Goal: Task Accomplishment & Management: Use online tool/utility

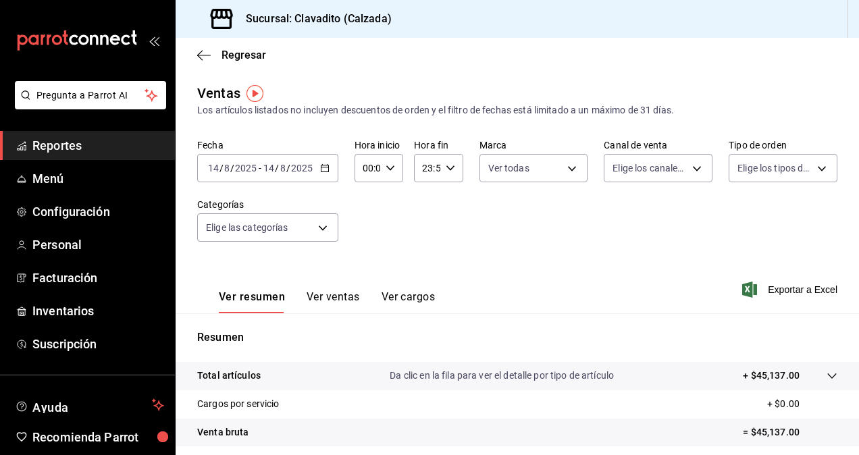
click at [315, 303] on button "Ver ventas" at bounding box center [333, 301] width 53 height 23
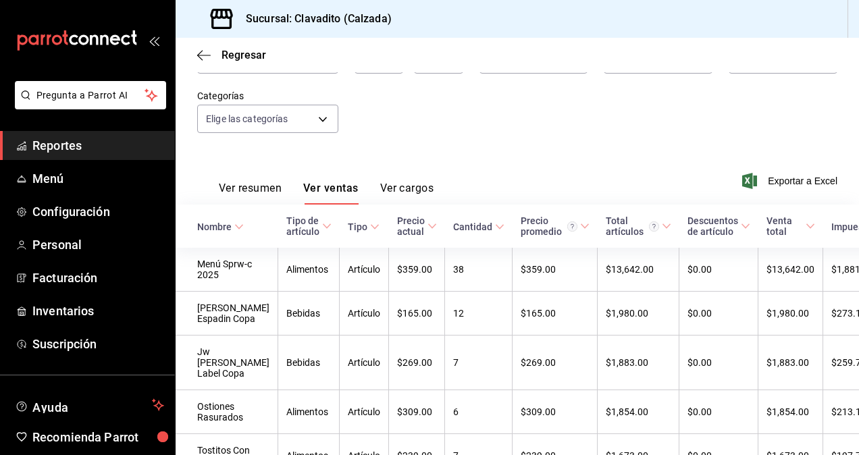
scroll to position [122, 0]
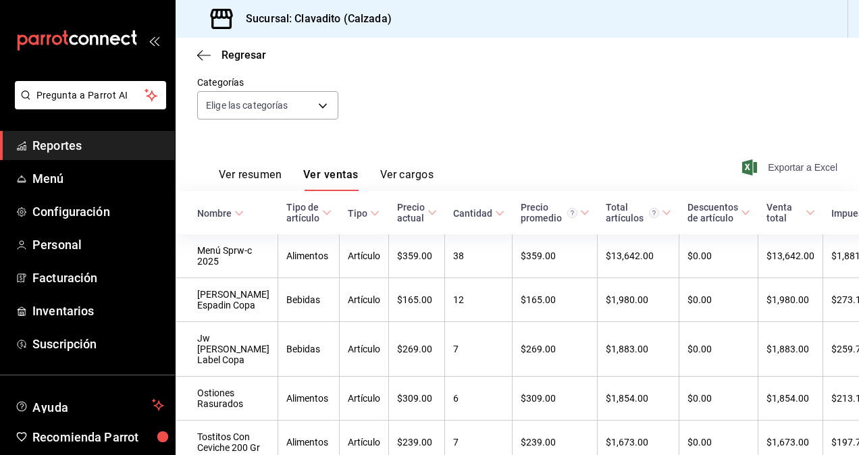
click at [775, 167] on span "Exportar a Excel" at bounding box center [791, 167] width 93 height 16
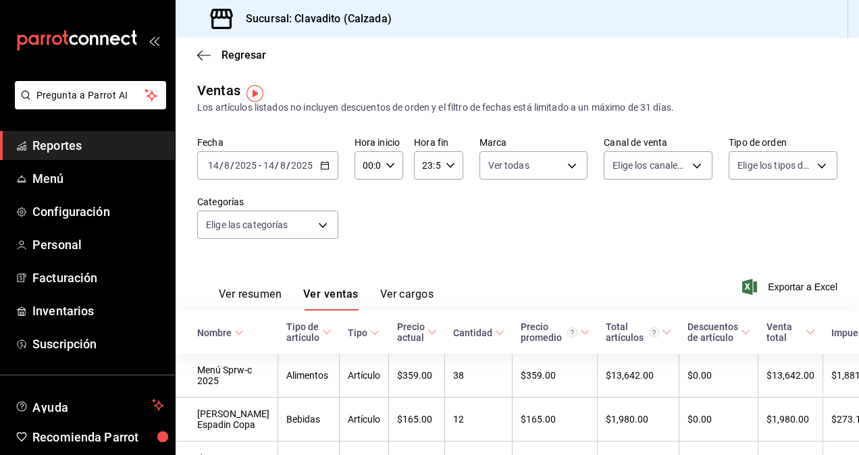
scroll to position [0, 0]
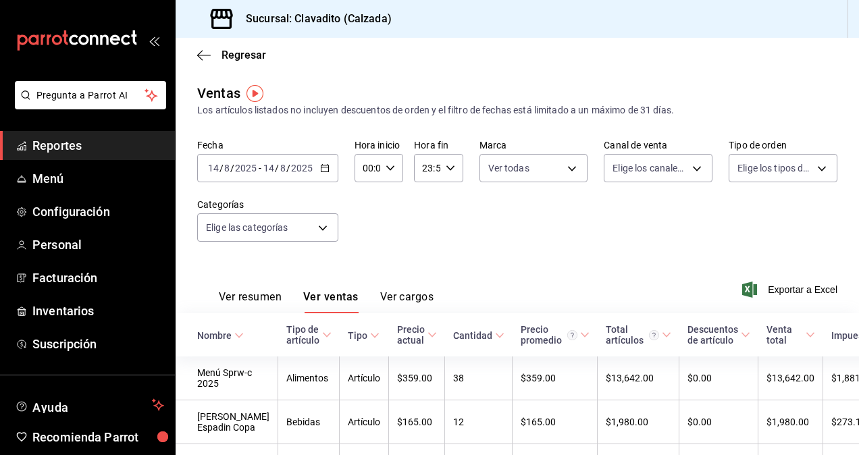
click at [320, 173] on icon "button" at bounding box center [324, 167] width 9 height 9
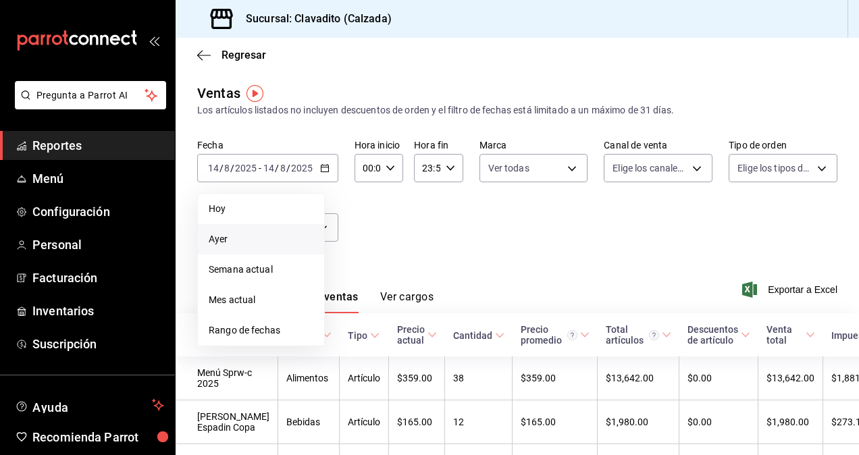
click at [213, 238] on span "Ayer" at bounding box center [261, 239] width 105 height 14
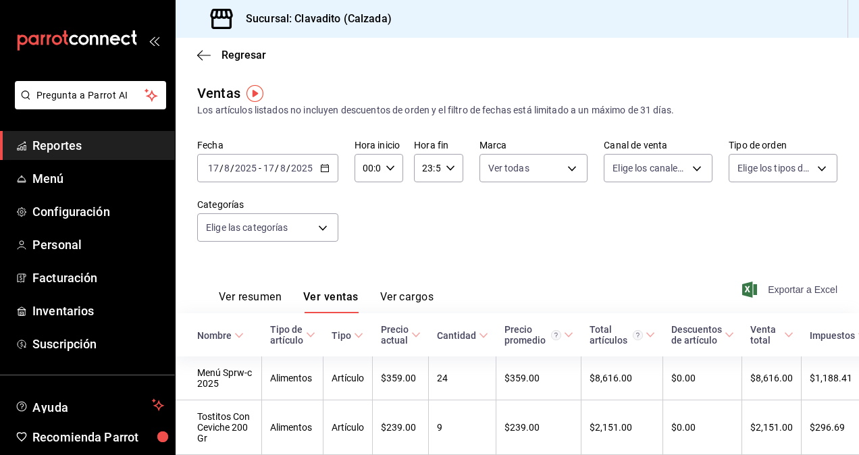
click at [787, 284] on span "Exportar a Excel" at bounding box center [791, 290] width 93 height 16
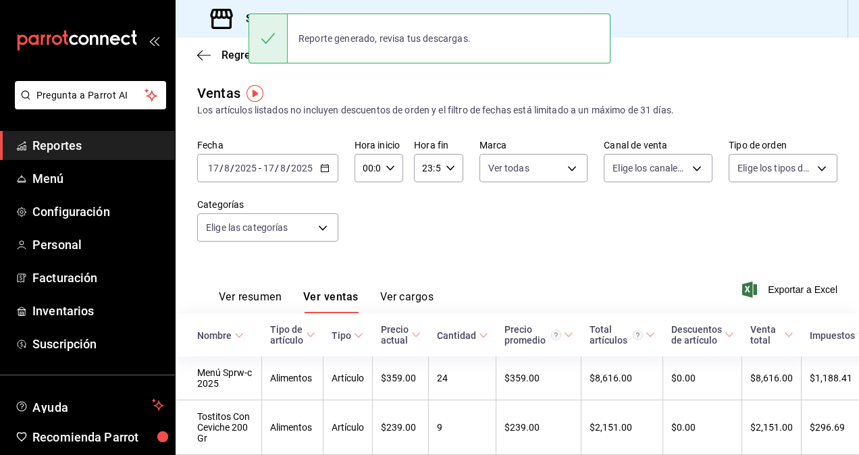
click at [466, 230] on div "Fecha [DATE] [DATE] - [DATE] [DATE] Hora inicio 00:00 Hora inicio Hora fin 23:5…" at bounding box center [517, 198] width 640 height 119
click at [401, 294] on button "Ver cargos" at bounding box center [407, 301] width 54 height 23
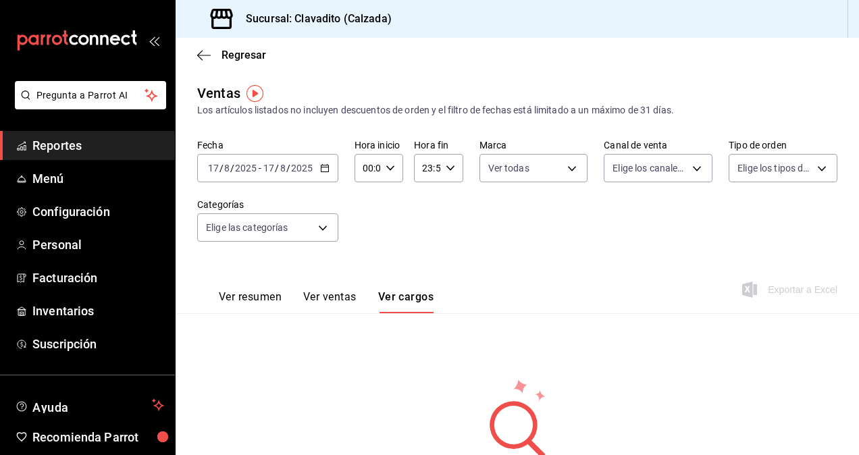
click at [257, 294] on button "Ver resumen" at bounding box center [250, 301] width 63 height 23
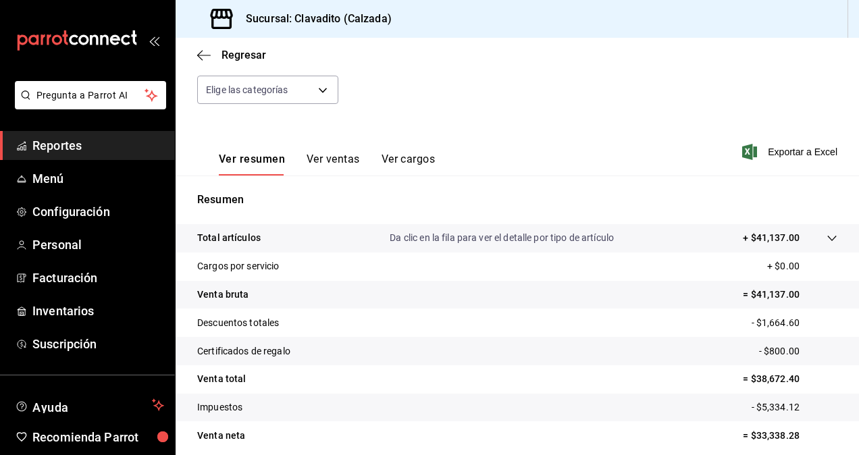
scroll to position [139, 0]
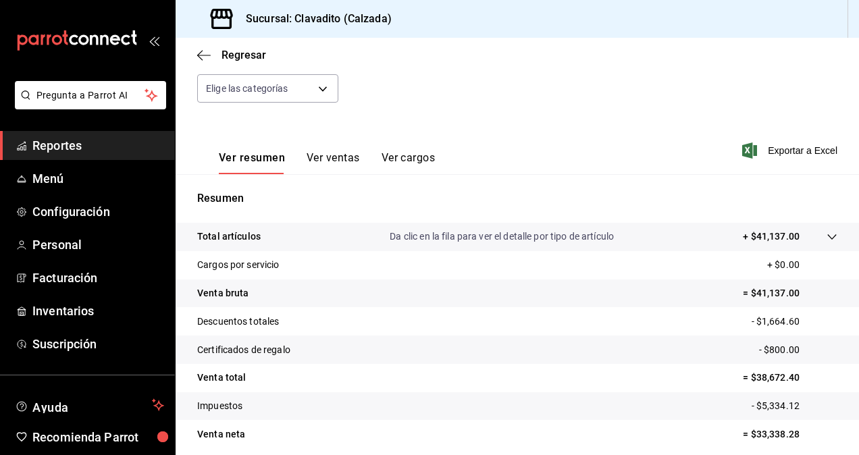
click at [403, 157] on button "Ver cargos" at bounding box center [409, 162] width 54 height 23
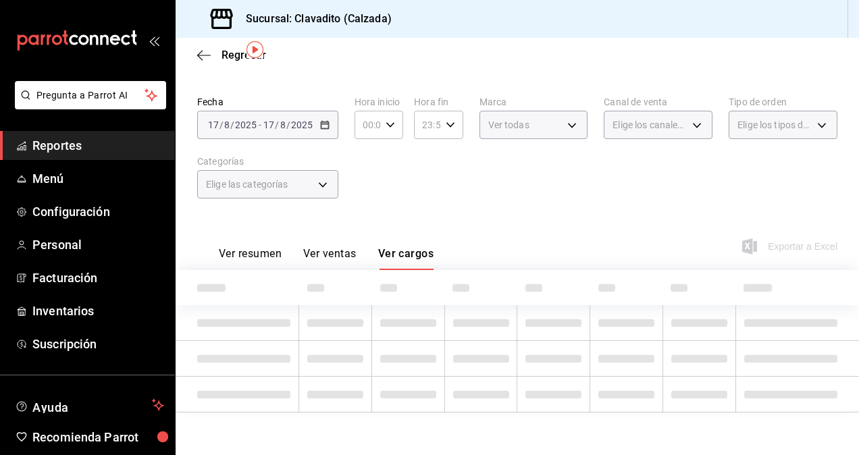
scroll to position [94, 0]
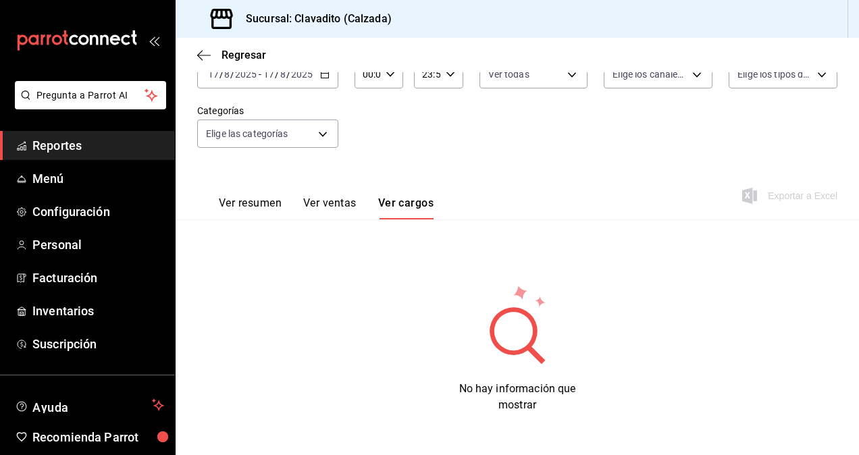
click at [348, 203] on button "Ver ventas" at bounding box center [329, 208] width 53 height 23
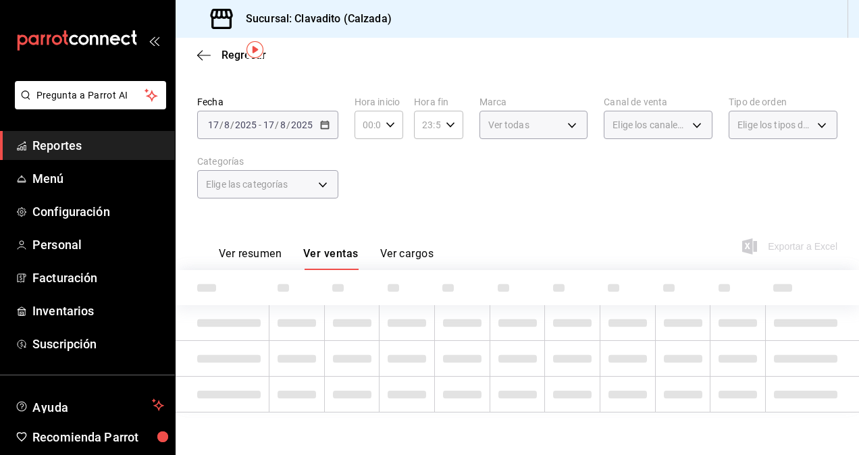
scroll to position [94, 0]
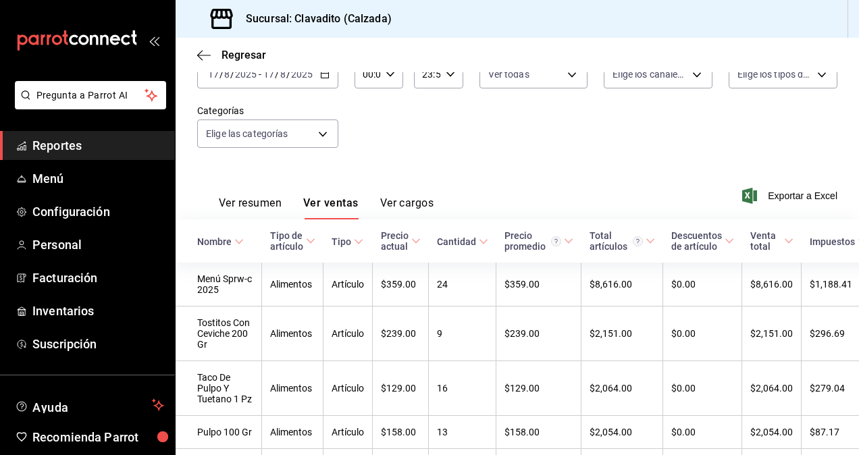
click at [251, 203] on button "Ver resumen" at bounding box center [250, 208] width 63 height 23
